Goal: Information Seeking & Learning: Understand process/instructions

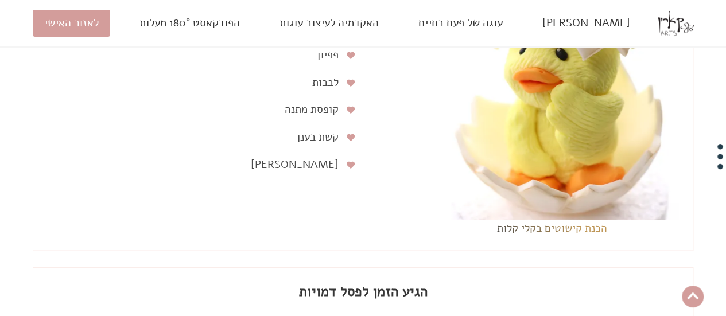
scroll to position [3300, 0]
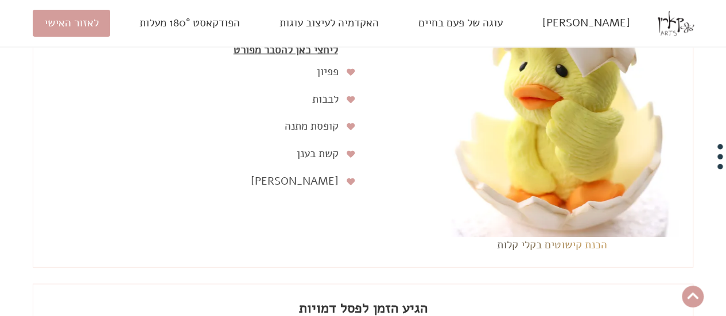
click at [330, 108] on p "לבבות" at bounding box center [192, 99] width 291 height 17
click at [350, 103] on icon at bounding box center [351, 99] width 8 height 7
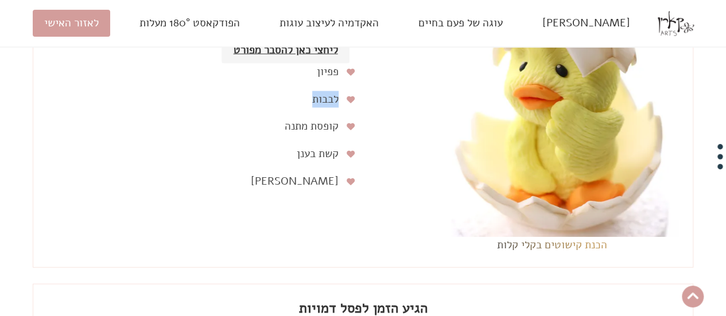
click at [290, 64] on link "ליחצי כאן להסבר מפורט" at bounding box center [285, 50] width 127 height 28
click at [0, 0] on input "ליחצי כאן להסבר מפורט" at bounding box center [0, 0] width 0 height 0
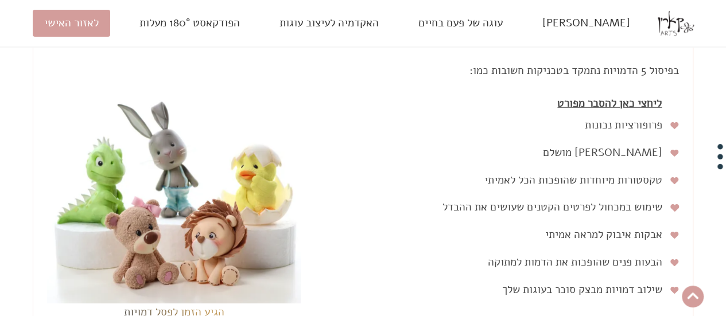
scroll to position [3760, 0]
